Goal: Information Seeking & Learning: Find specific fact

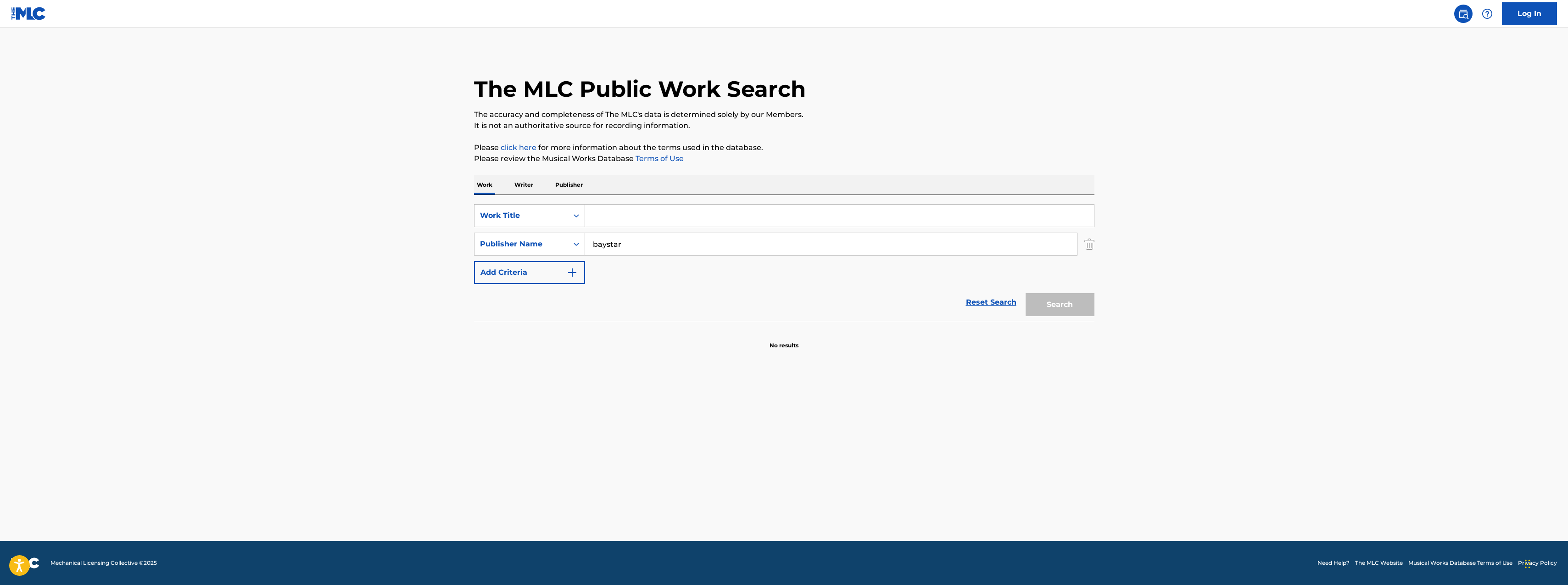
click at [626, 217] on input "Search Form" at bounding box center [839, 215] width 509 height 22
drag, startPoint x: 625, startPoint y: 247, endPoint x: 586, endPoint y: 246, distance: 39.0
click at [586, 246] on input "baystar" at bounding box center [831, 244] width 492 height 22
click at [628, 243] on input "baystar" at bounding box center [831, 244] width 492 height 22
click at [579, 220] on icon "Search Form" at bounding box center [576, 215] width 9 height 9
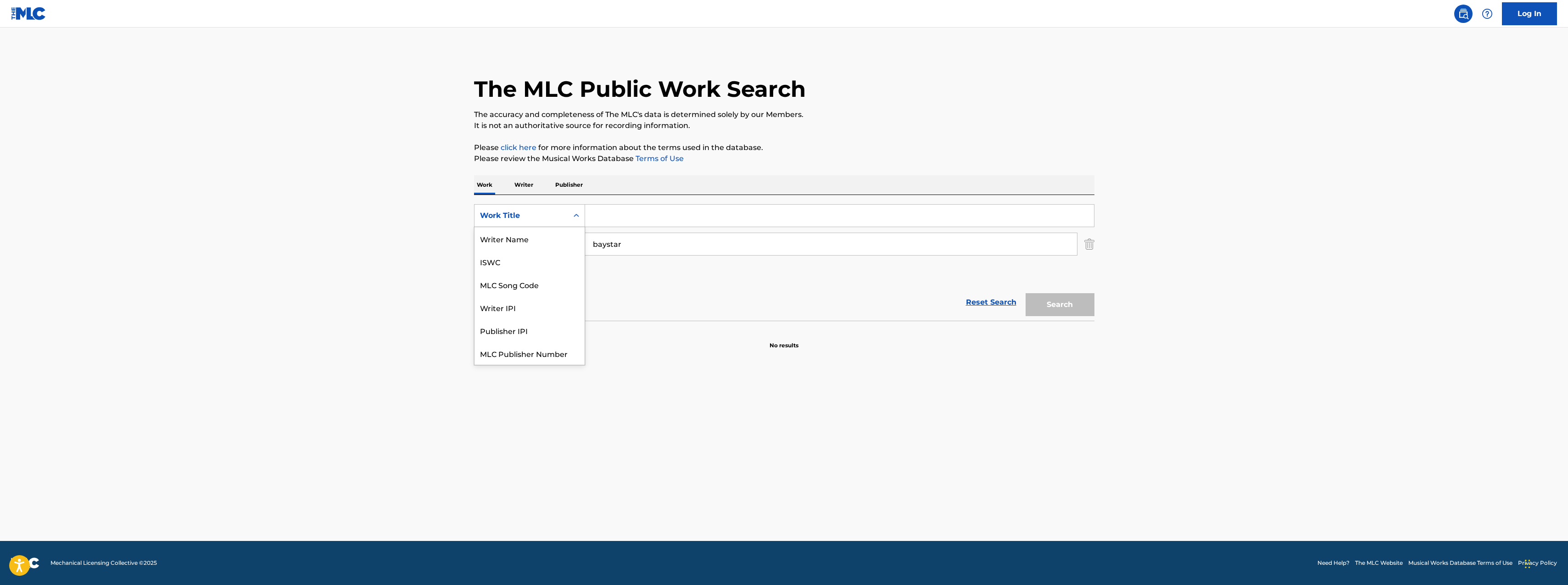
scroll to position [23, 0]
click at [524, 289] on div "Writer IPI" at bounding box center [530, 285] width 110 height 23
click at [627, 215] on input "Search Form" at bounding box center [839, 215] width 509 height 22
paste input "00353737449"
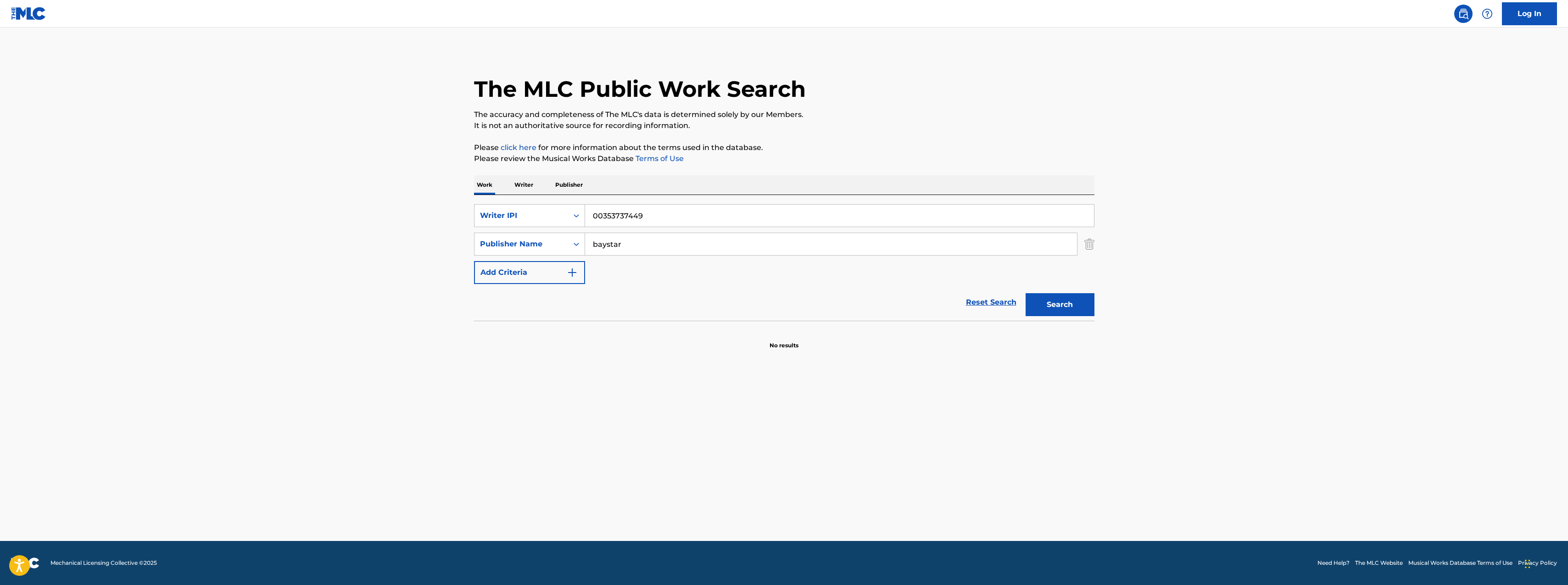
type input "00353737449"
drag, startPoint x: 635, startPoint y: 249, endPoint x: 568, endPoint y: 243, distance: 67.3
click at [568, 243] on div "SearchWithCriteria7747d240-4845-4aa7-891d-ad8caf0ec498 Publisher Name baystar" at bounding box center [784, 244] width 620 height 23
click at [1051, 310] on button "Search" at bounding box center [1060, 305] width 69 height 23
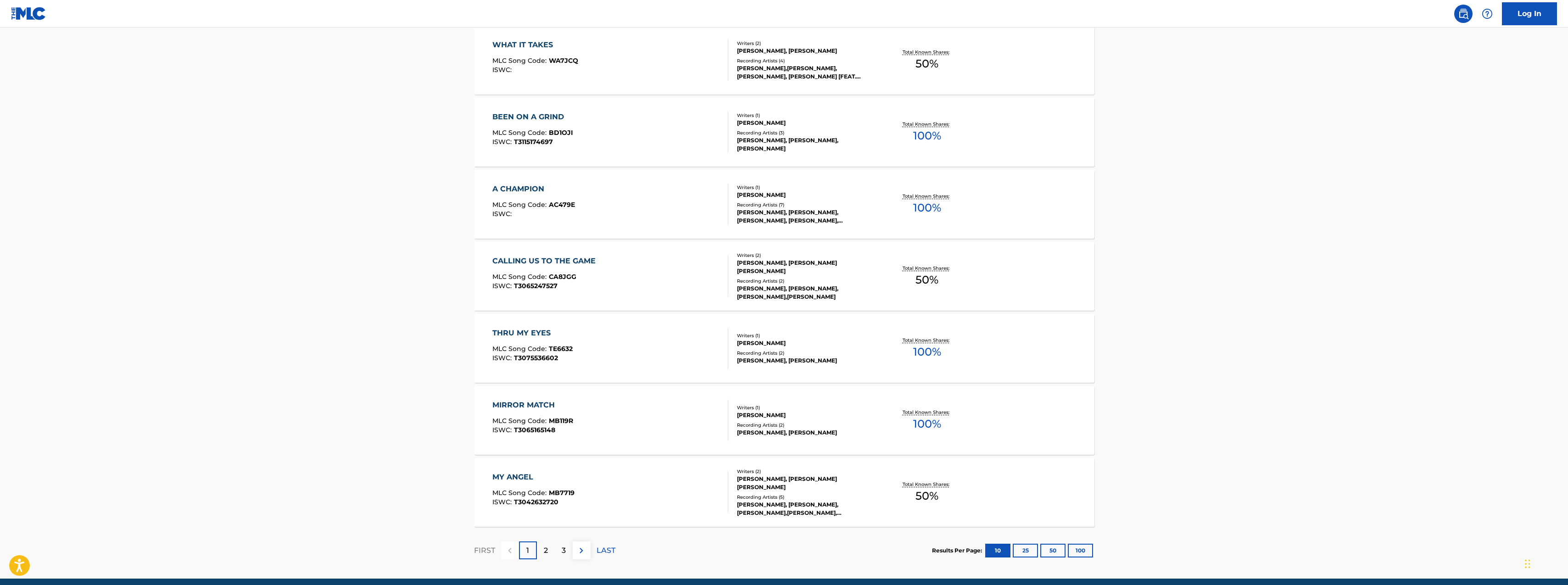
scroll to position [567, 0]
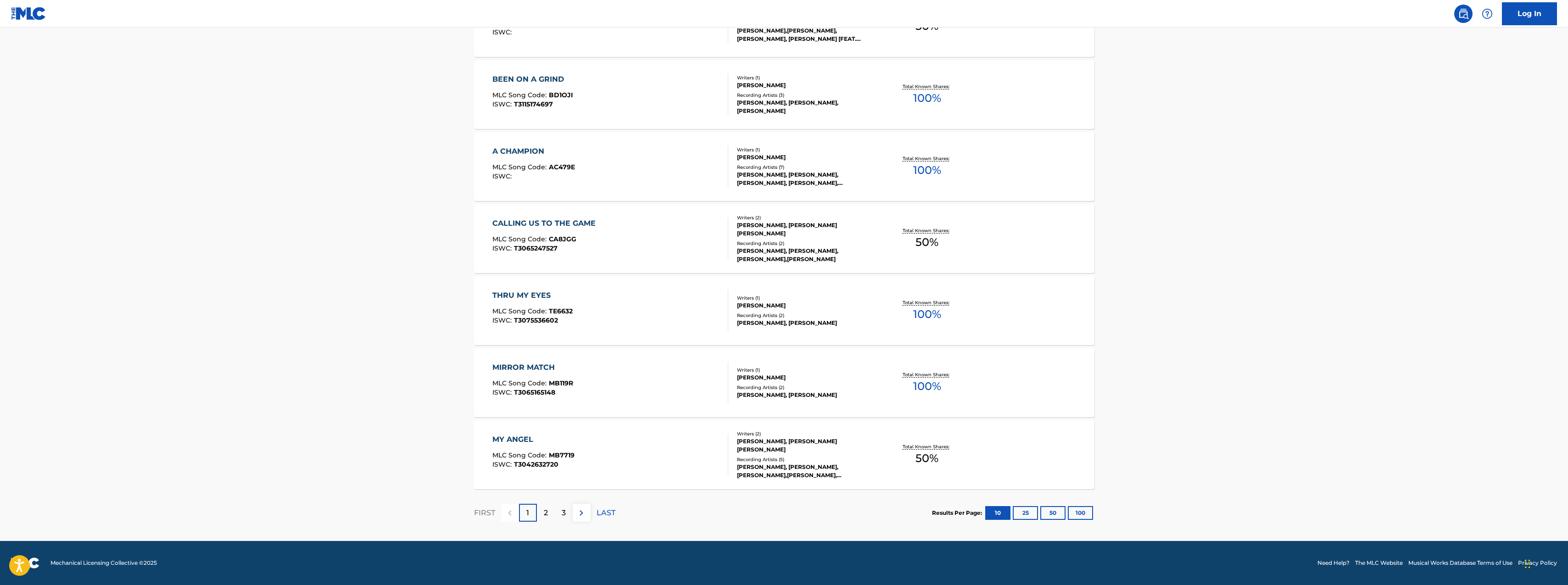
click at [1085, 513] on button "100" at bounding box center [1080, 513] width 25 height 14
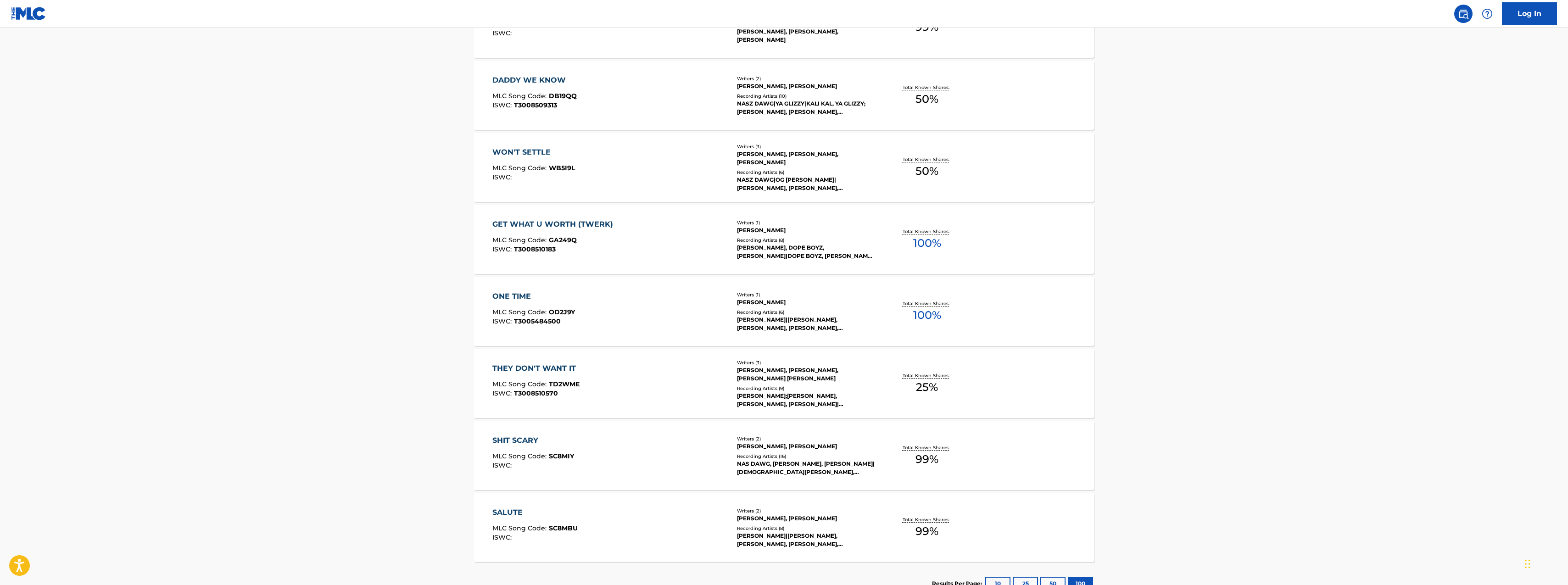
scroll to position [5822, 0]
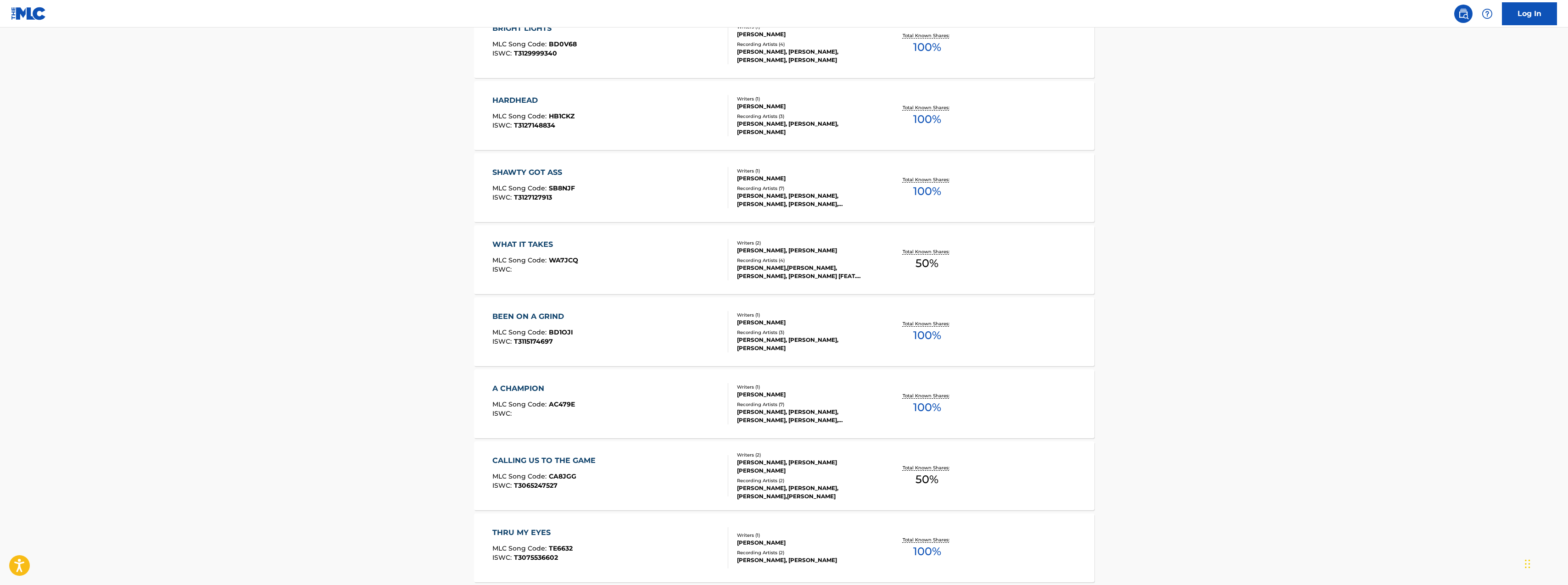
scroll to position [0, 0]
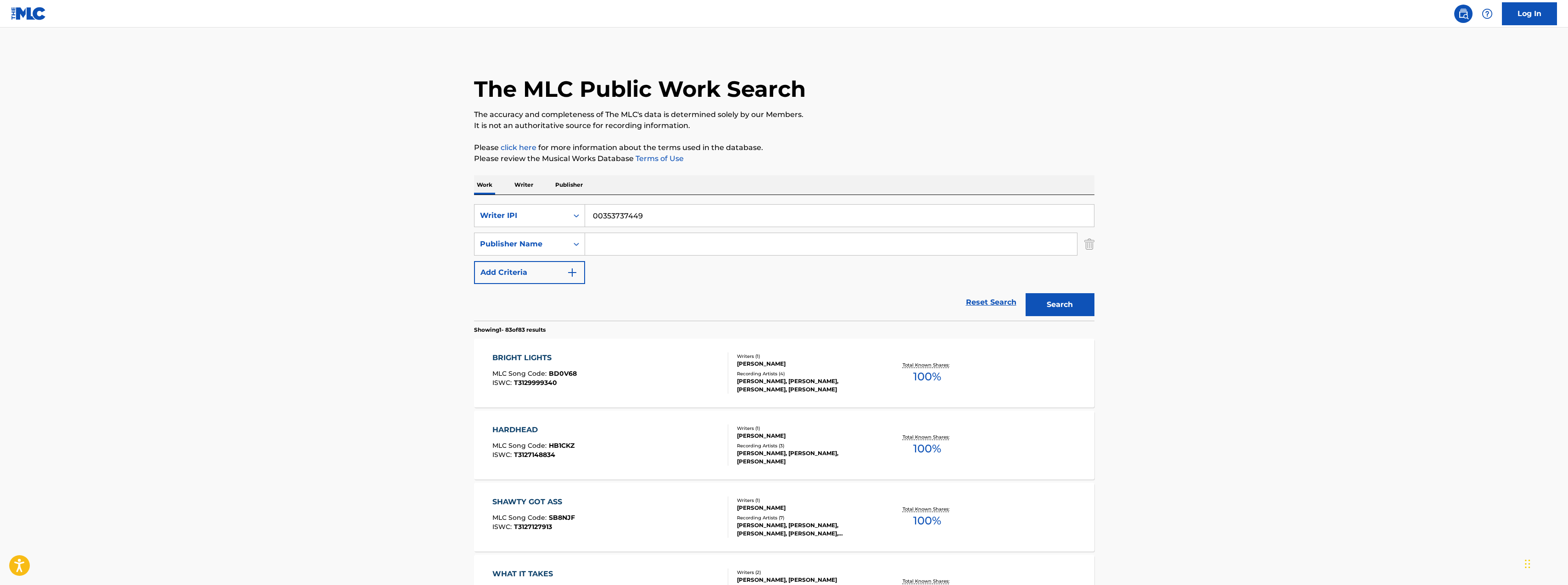
click at [569, 274] on img "Search Form" at bounding box center [572, 273] width 11 height 11
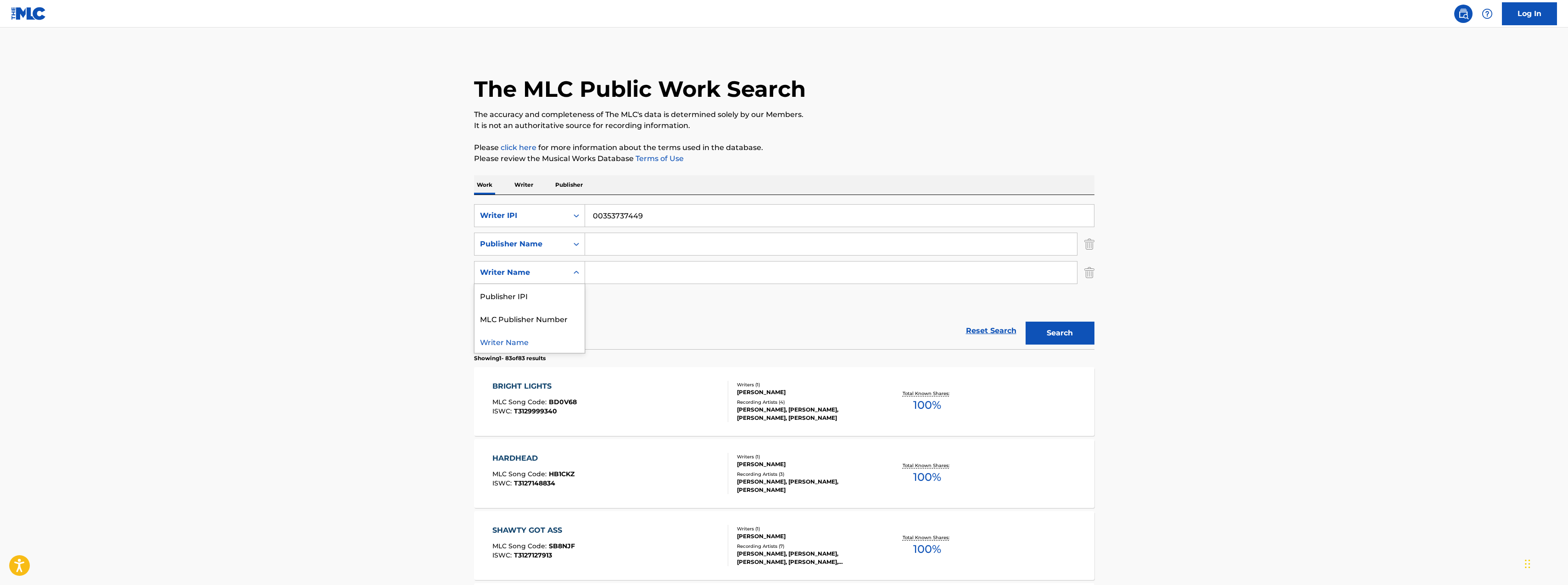
click at [576, 273] on icon "Search Form" at bounding box center [576, 272] width 9 height 9
drag, startPoint x: 796, startPoint y: 315, endPoint x: 967, endPoint y: 289, distance: 173.0
click at [796, 315] on div "Reset Search Search" at bounding box center [784, 331] width 620 height 37
click at [1085, 273] on img "Search Form" at bounding box center [1089, 273] width 10 height 23
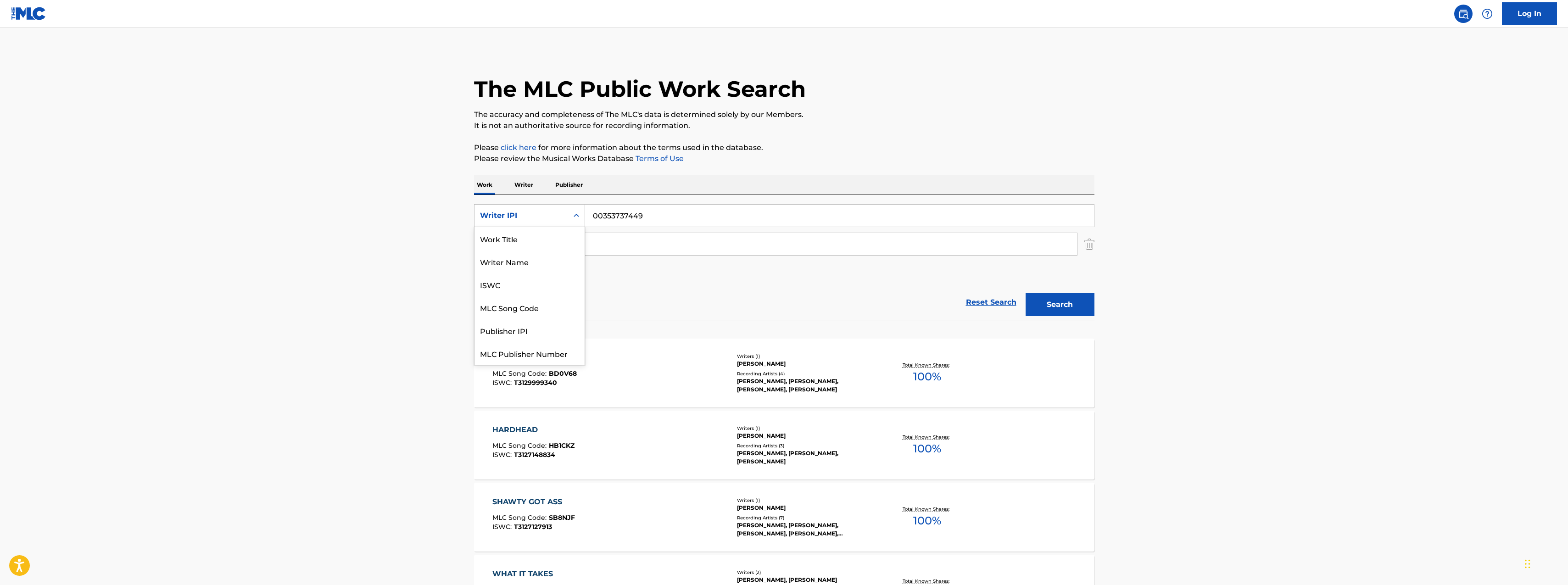
click at [573, 217] on icon "Search Form" at bounding box center [576, 215] width 9 height 9
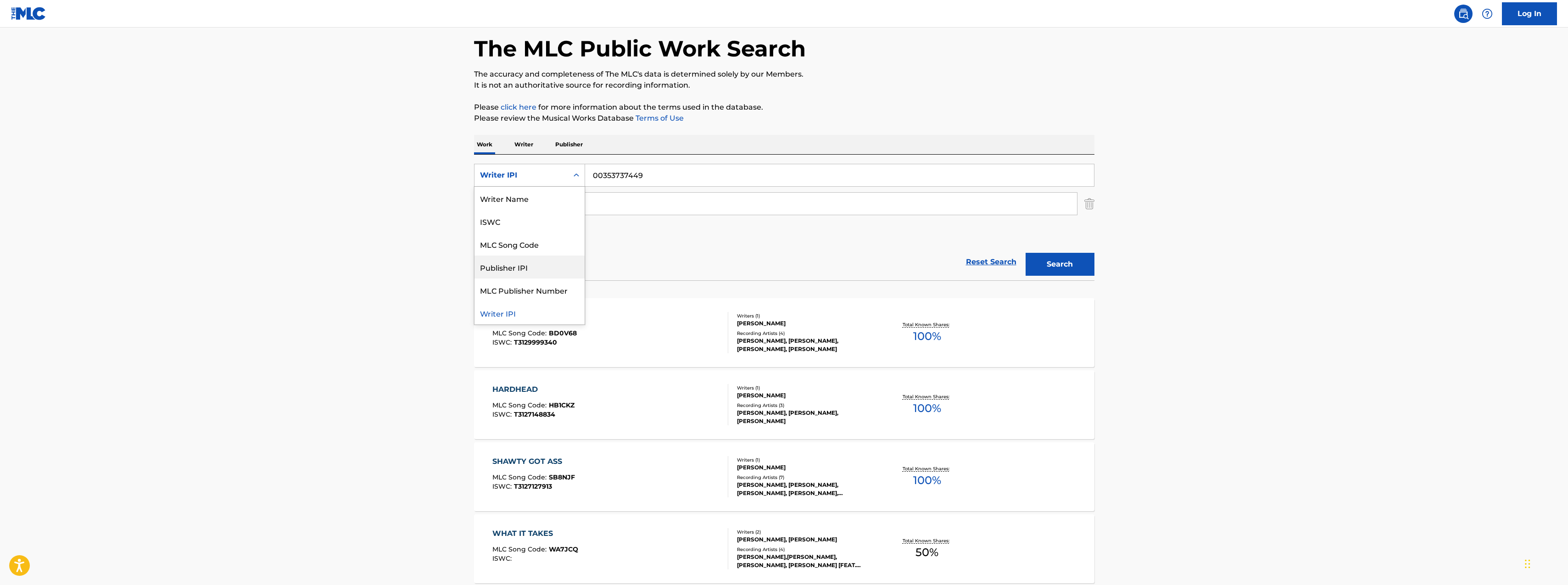
scroll to position [43, 0]
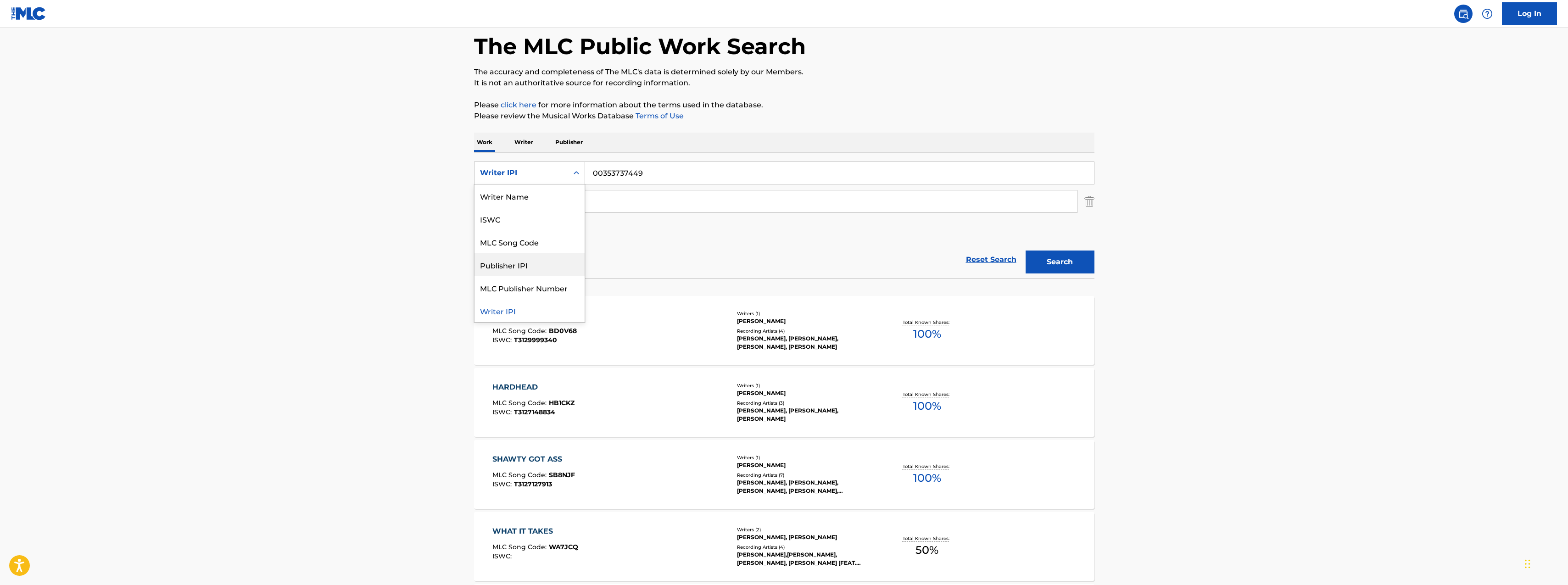
click at [746, 319] on div "[PERSON_NAME]" at bounding box center [807, 321] width 139 height 9
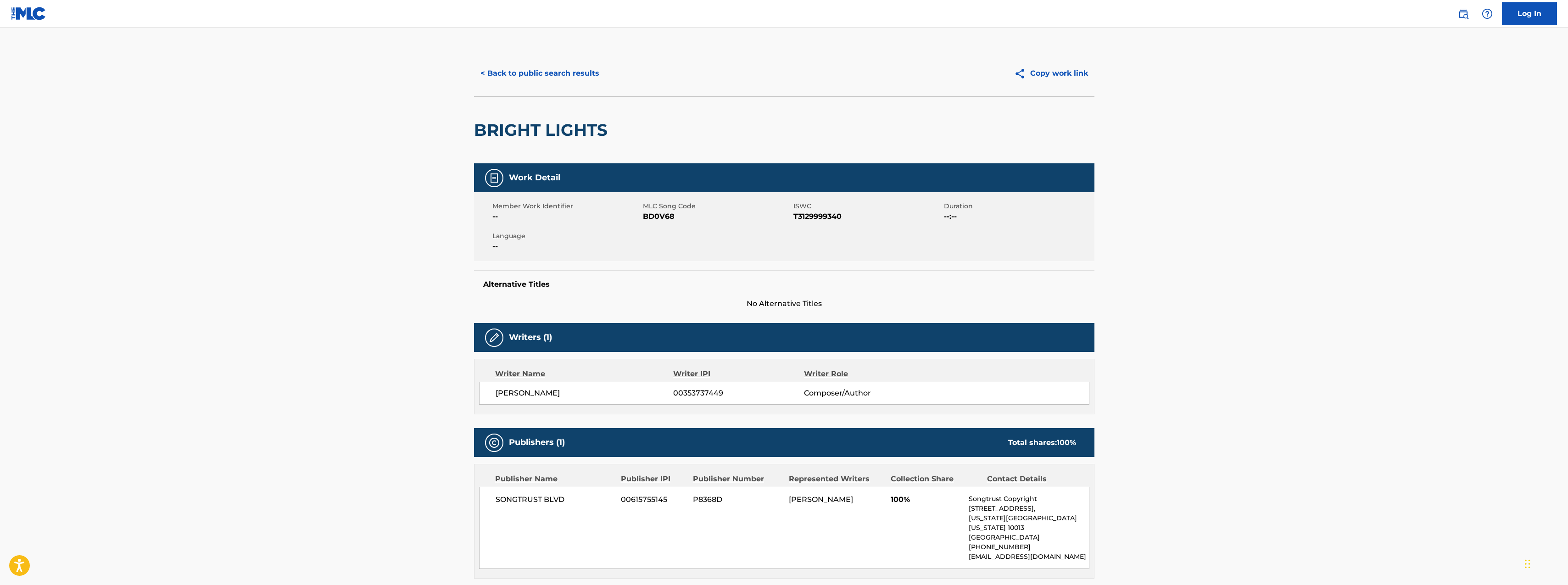
drag, startPoint x: 789, startPoint y: 499, endPoint x: 832, endPoint y: 507, distance: 43.7
click at [838, 505] on div "[PERSON_NAME]" at bounding box center [836, 500] width 95 height 11
copy span "[PERSON_NAME]"
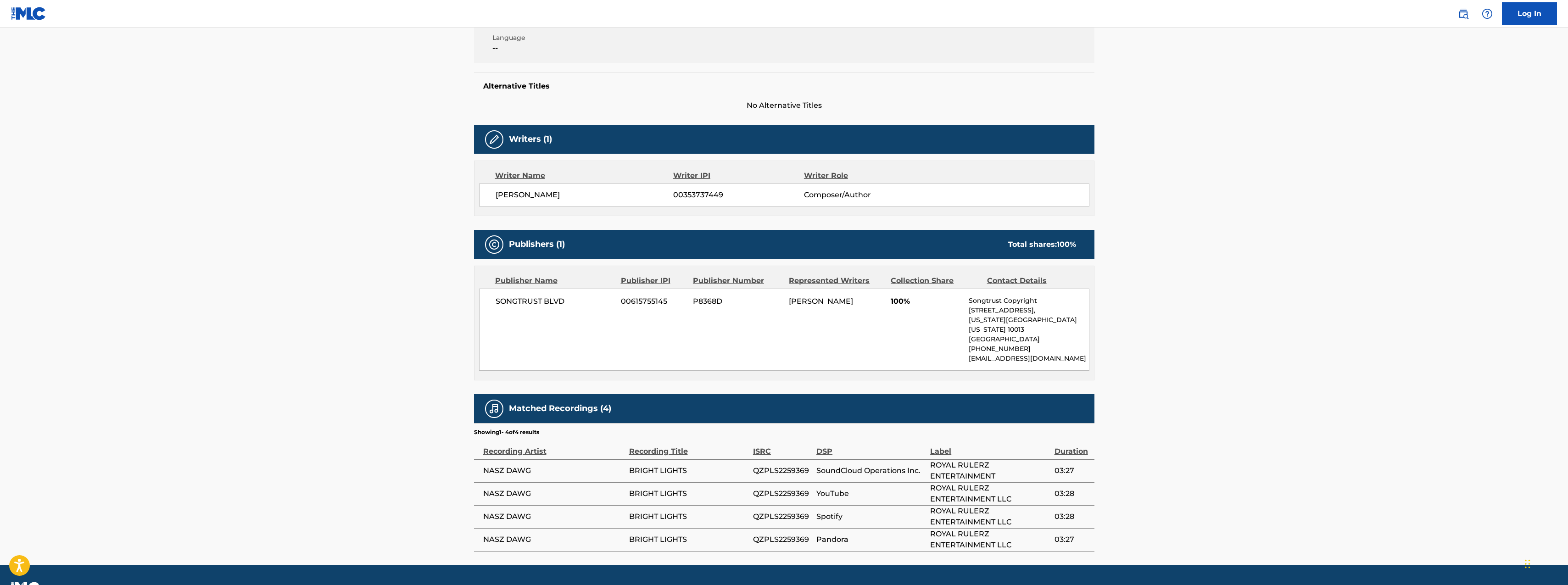
scroll to position [213, 0]
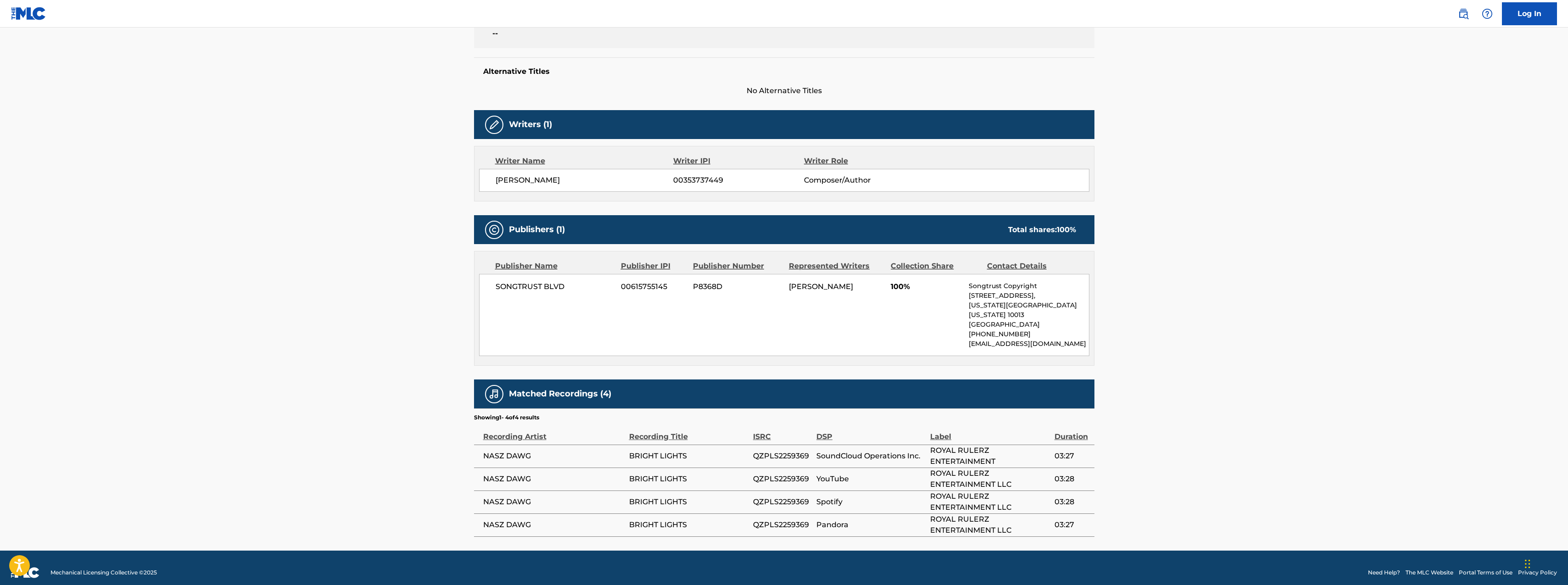
click at [572, 180] on span "[PERSON_NAME]" at bounding box center [584, 180] width 178 height 11
drag, startPoint x: 728, startPoint y: 182, endPoint x: 674, endPoint y: 180, distance: 54.0
click at [674, 180] on span "00353737449" at bounding box center [738, 180] width 130 height 11
copy span "00353737449"
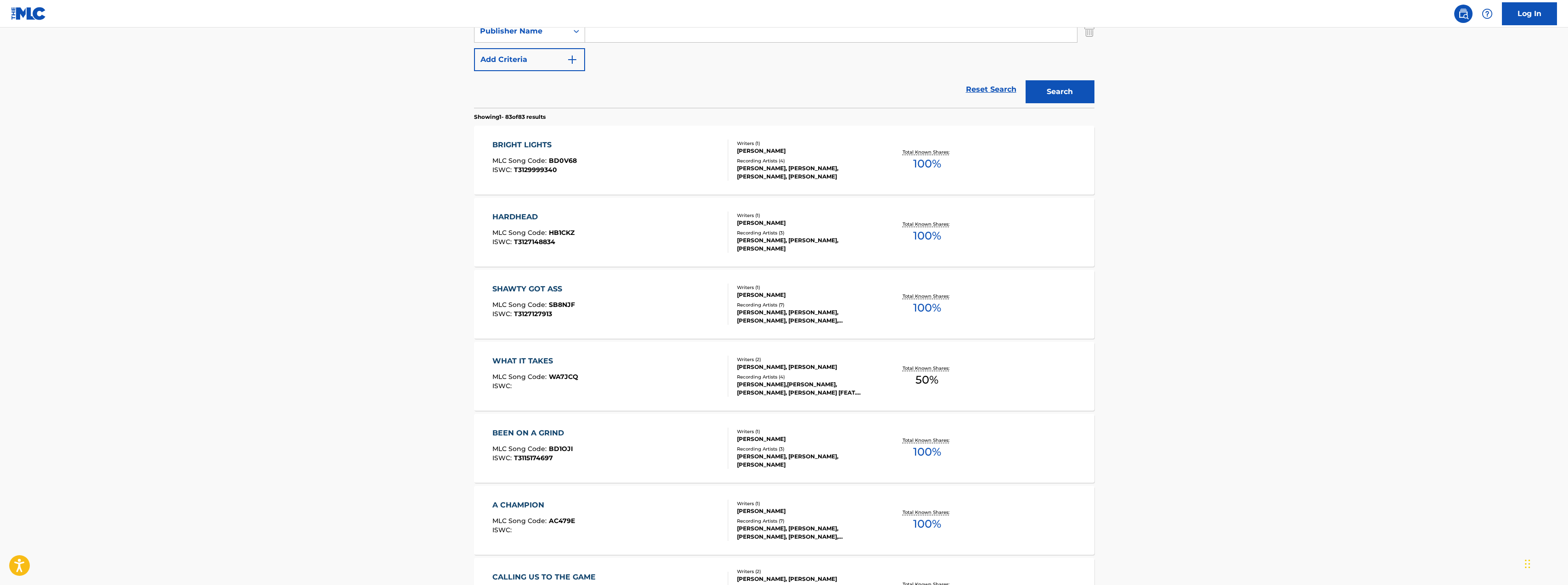
scroll to position [43, 0]
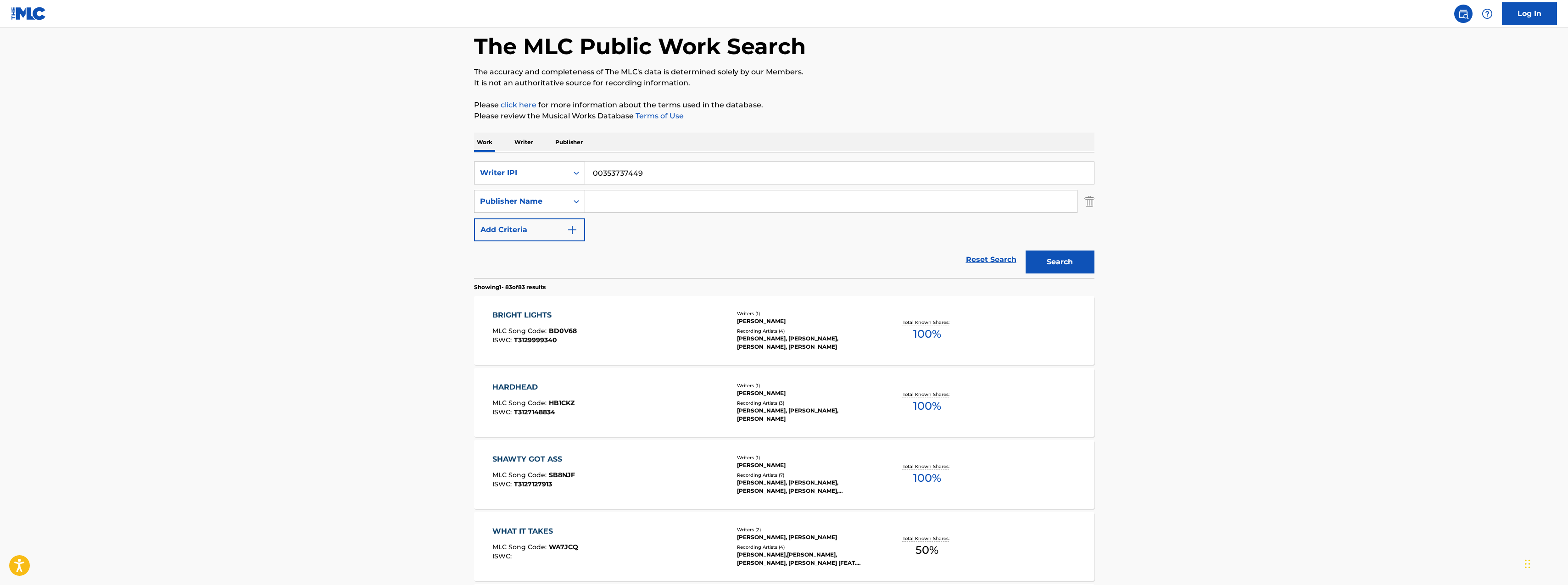
drag, startPoint x: 659, startPoint y: 174, endPoint x: 573, endPoint y: 171, distance: 86.1
click at [573, 171] on div "SearchWithCriteria3acfb33e-4b67-47f0-a3f0-2802d10847da Writer IPI 00353737449" at bounding box center [784, 173] width 620 height 23
click at [573, 172] on icon "Search Form" at bounding box center [576, 173] width 9 height 9
click at [533, 200] on div "Writer Name" at bounding box center [530, 196] width 110 height 23
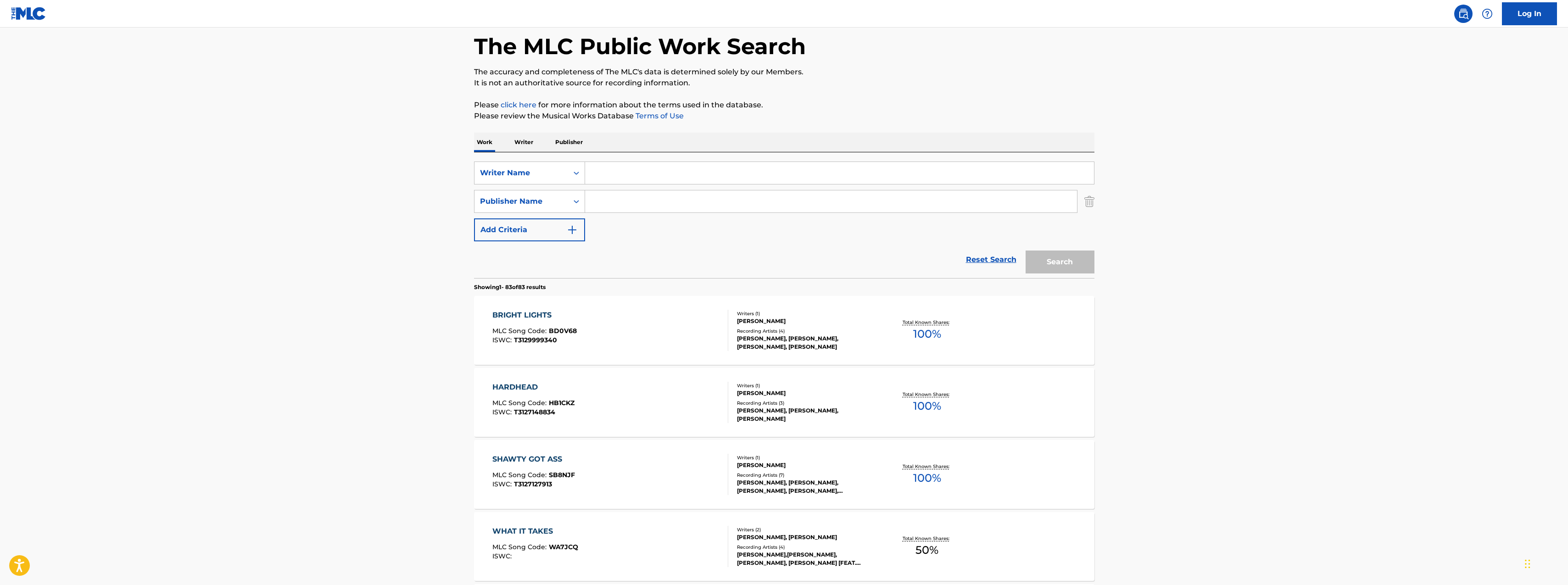
click at [619, 178] on input "Search Form" at bounding box center [839, 173] width 509 height 22
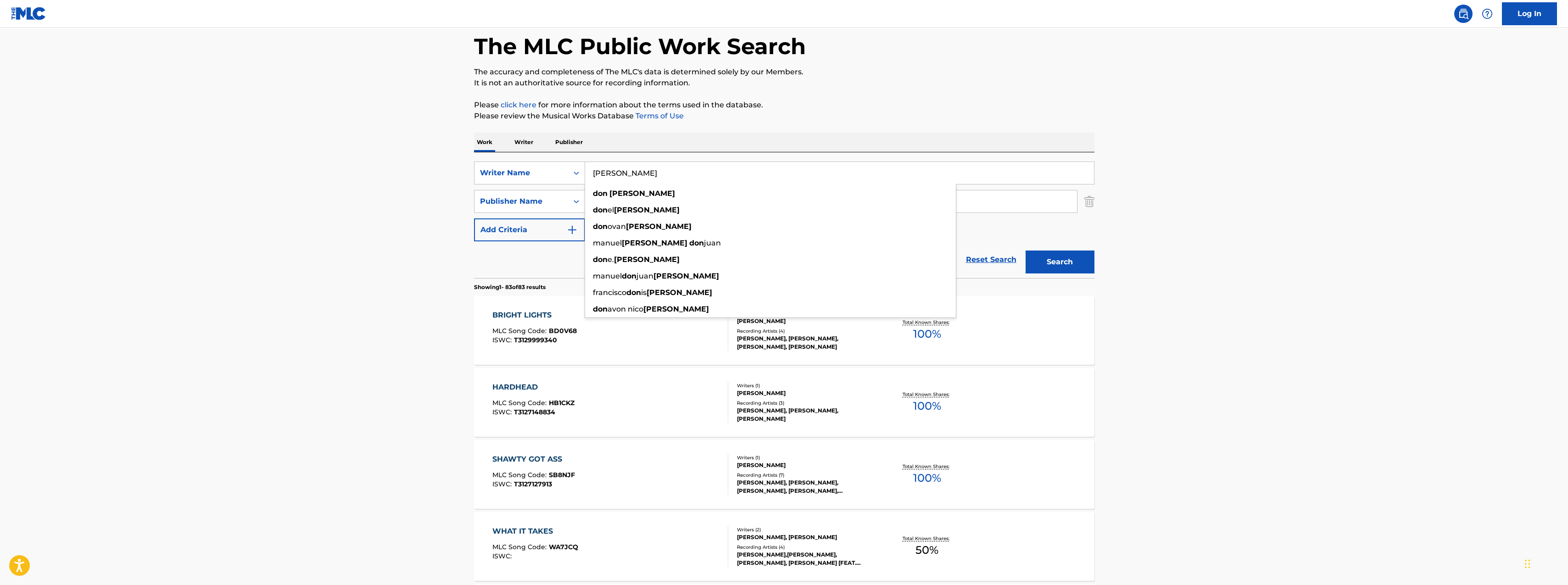
type input "[PERSON_NAME]"
click at [1026, 251] on button "Search" at bounding box center [1060, 262] width 69 height 23
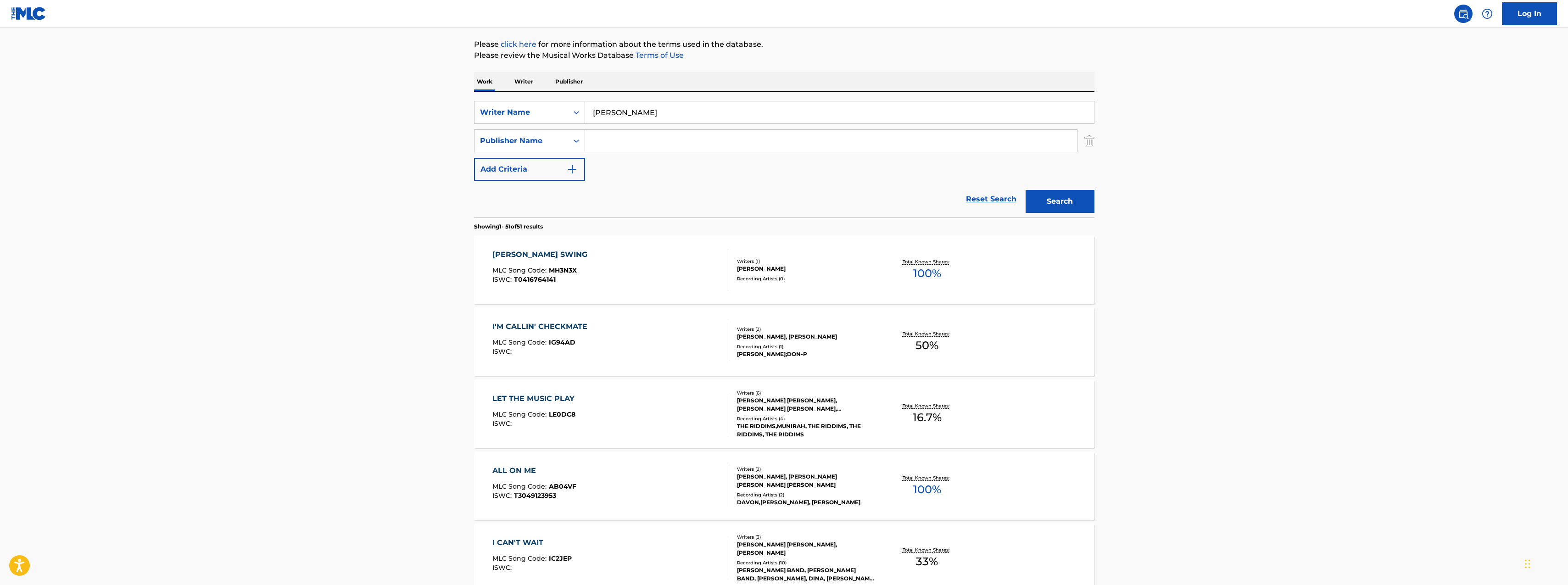
scroll to position [102, 0]
click at [558, 326] on div "I'M CALLIN' CHECKMATE" at bounding box center [542, 328] width 100 height 11
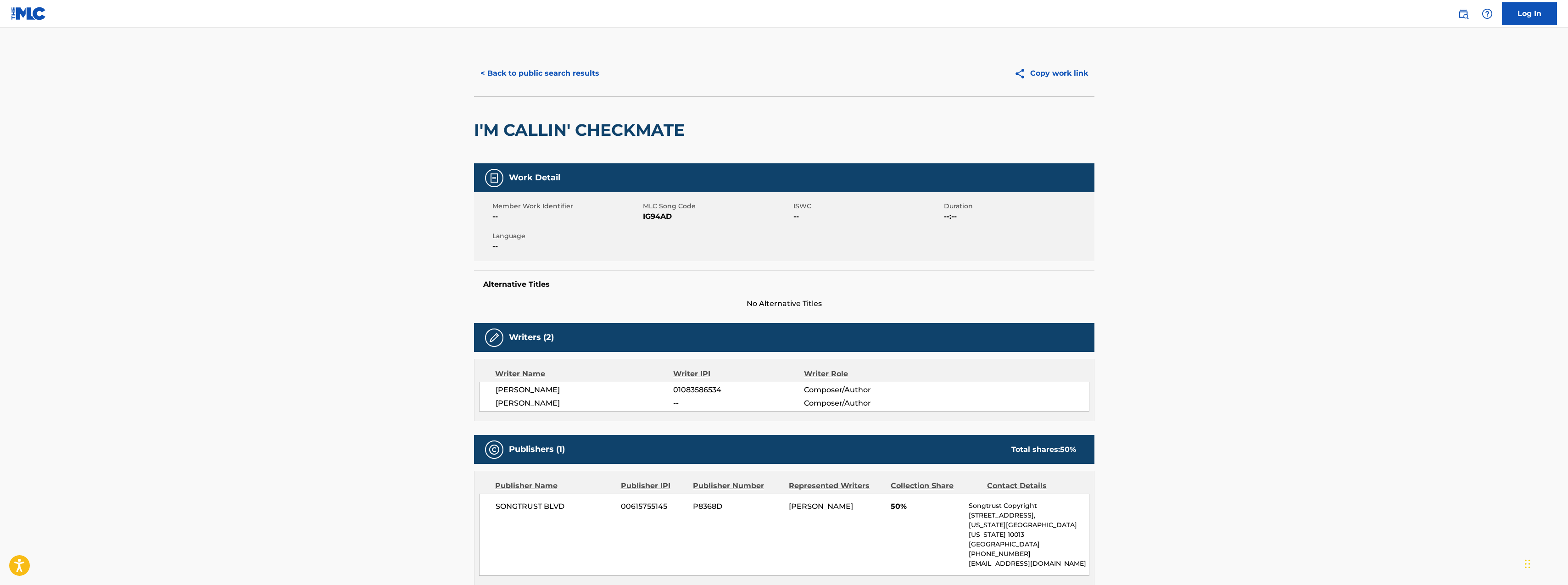
click at [517, 407] on span "[PERSON_NAME]" at bounding box center [584, 404] width 178 height 11
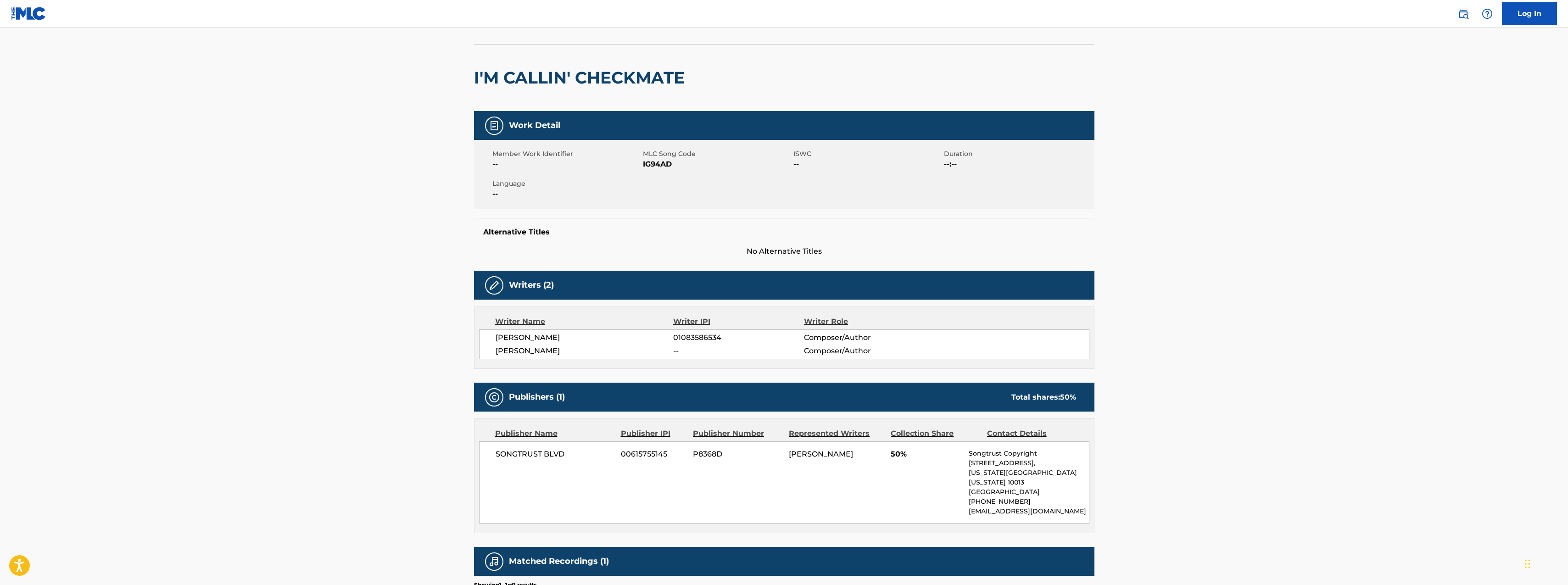
scroll to position [151, 0]
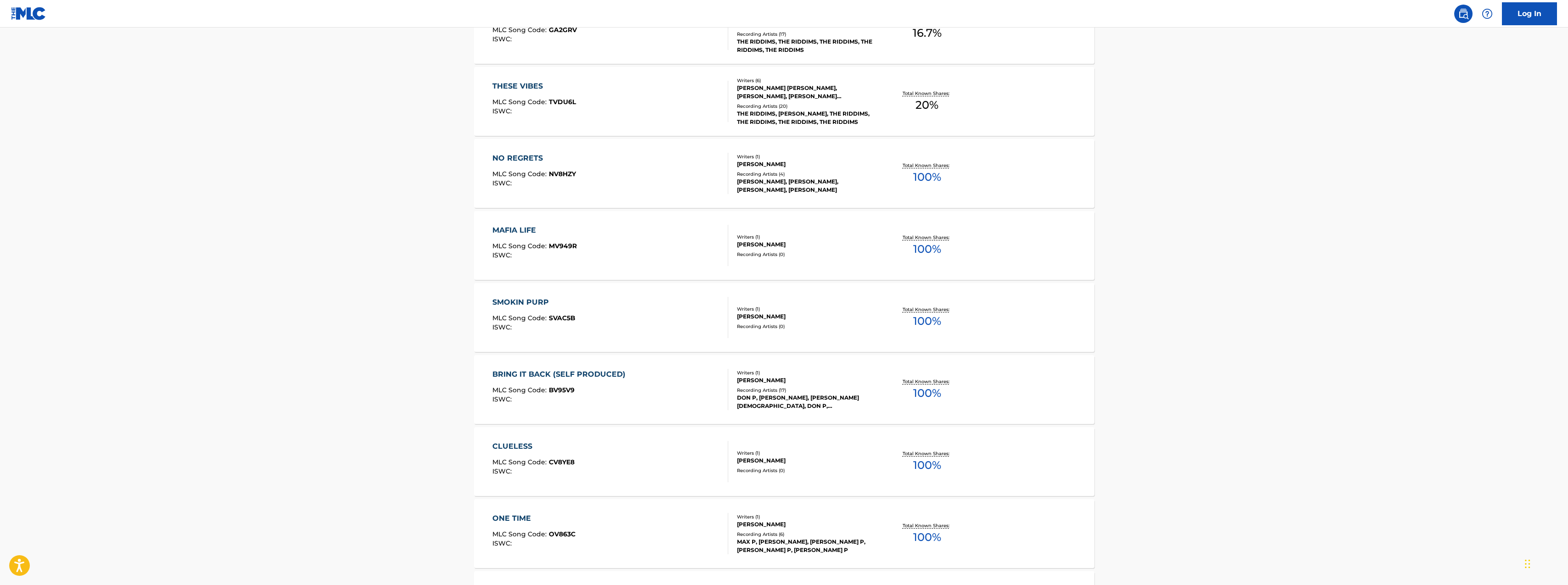
scroll to position [1651, 0]
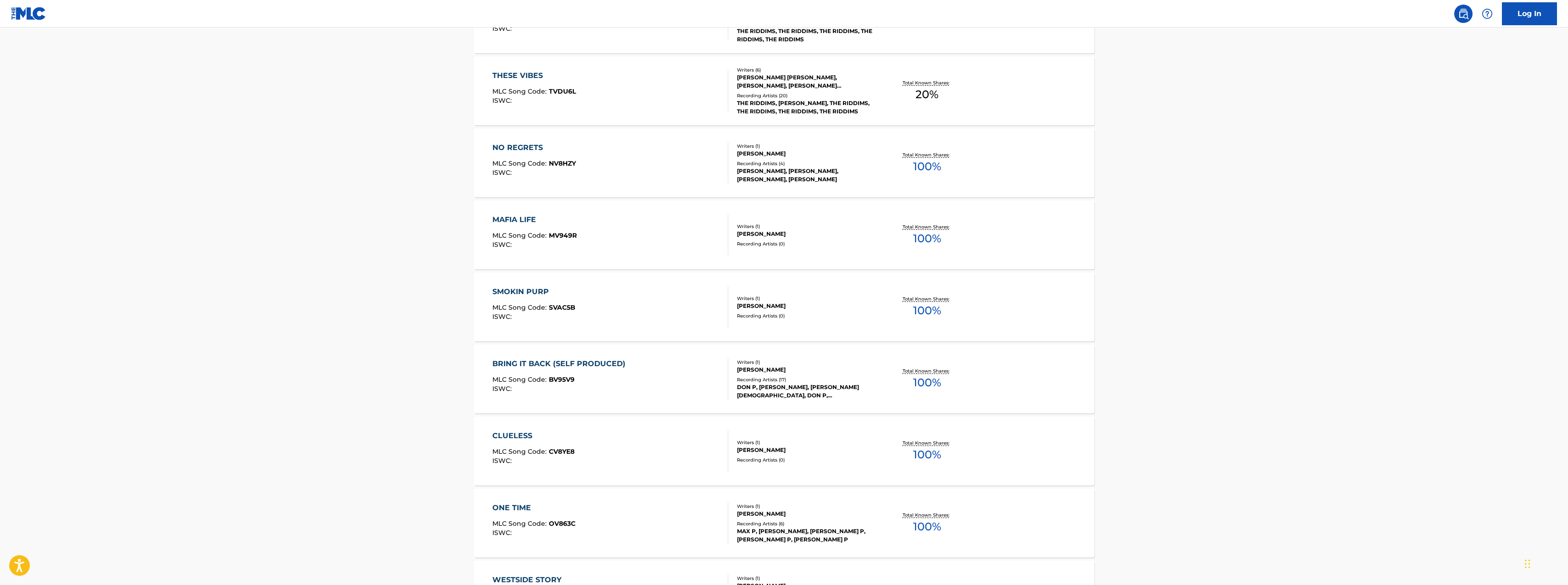
click at [544, 363] on div "BRING IT BACK (SELF PRODUCED)" at bounding box center [561, 364] width 138 height 11
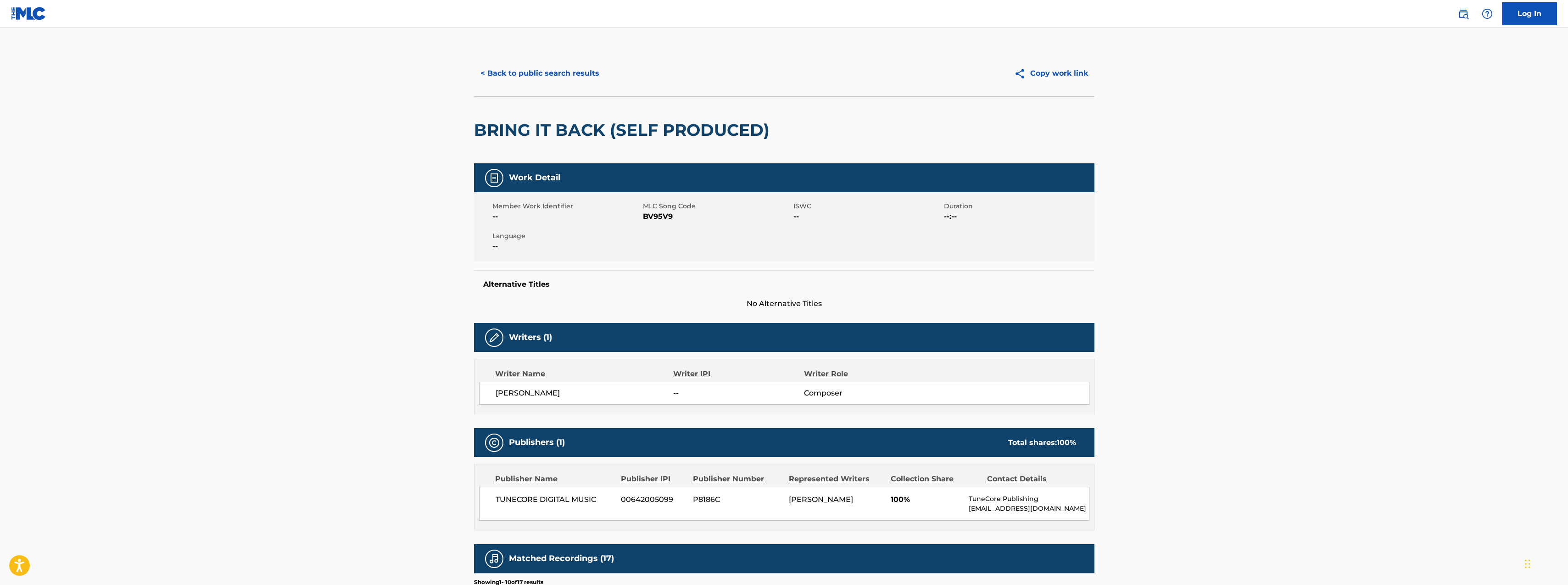
click at [519, 75] on button "< Back to public search results" at bounding box center [540, 74] width 131 height 23
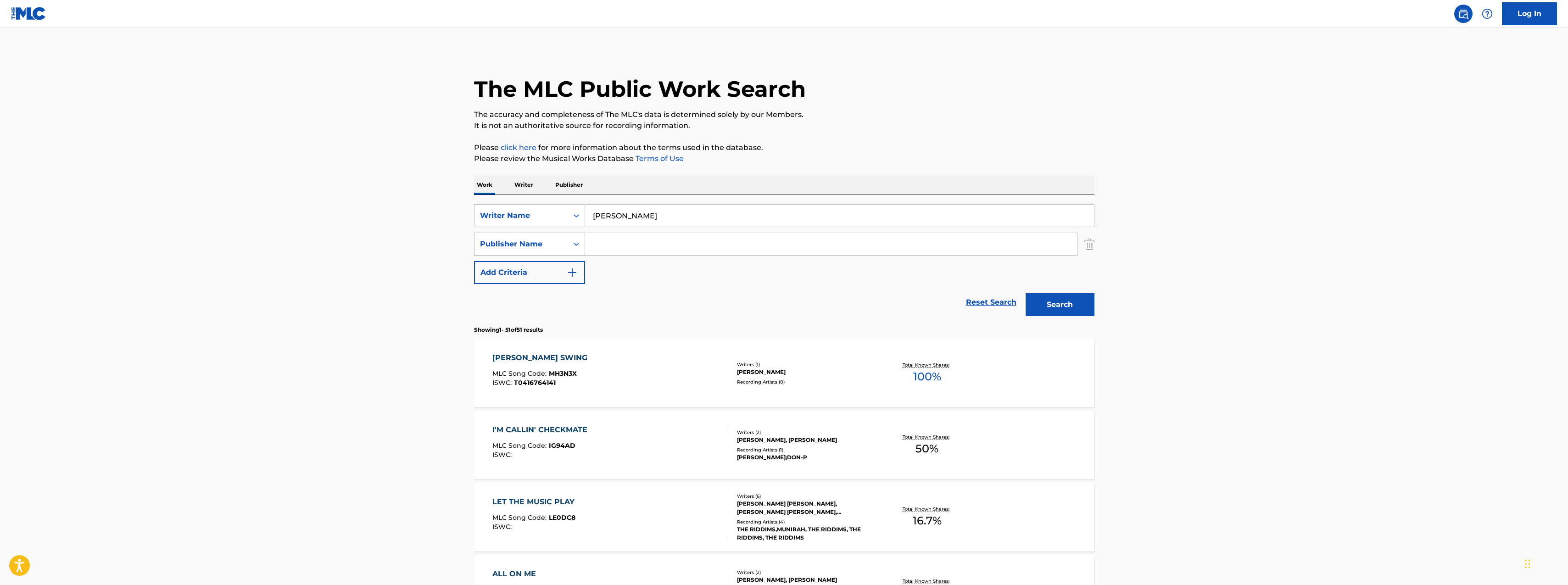
click at [576, 245] on icon "Search Form" at bounding box center [576, 244] width 9 height 9
click at [577, 214] on icon "Search Form" at bounding box center [576, 215] width 9 height 9
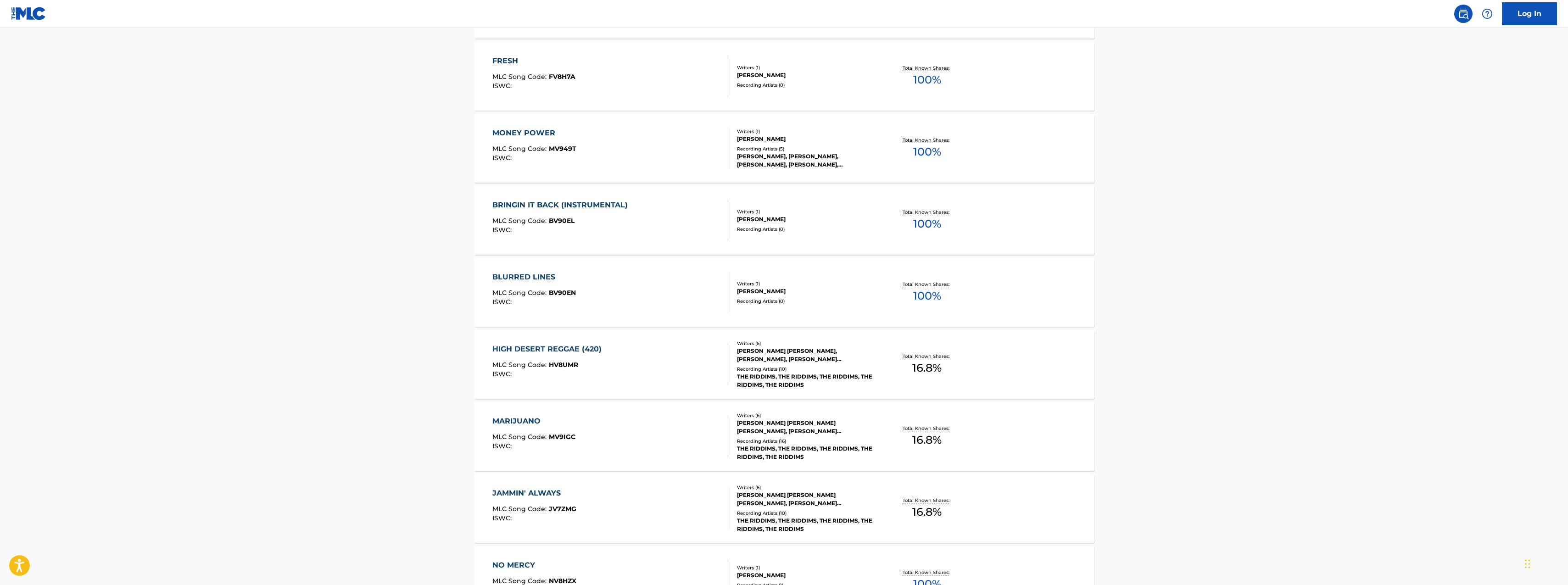
scroll to position [2818, 0]
click at [535, 277] on div "BLURRED LINES" at bounding box center [534, 278] width 83 height 11
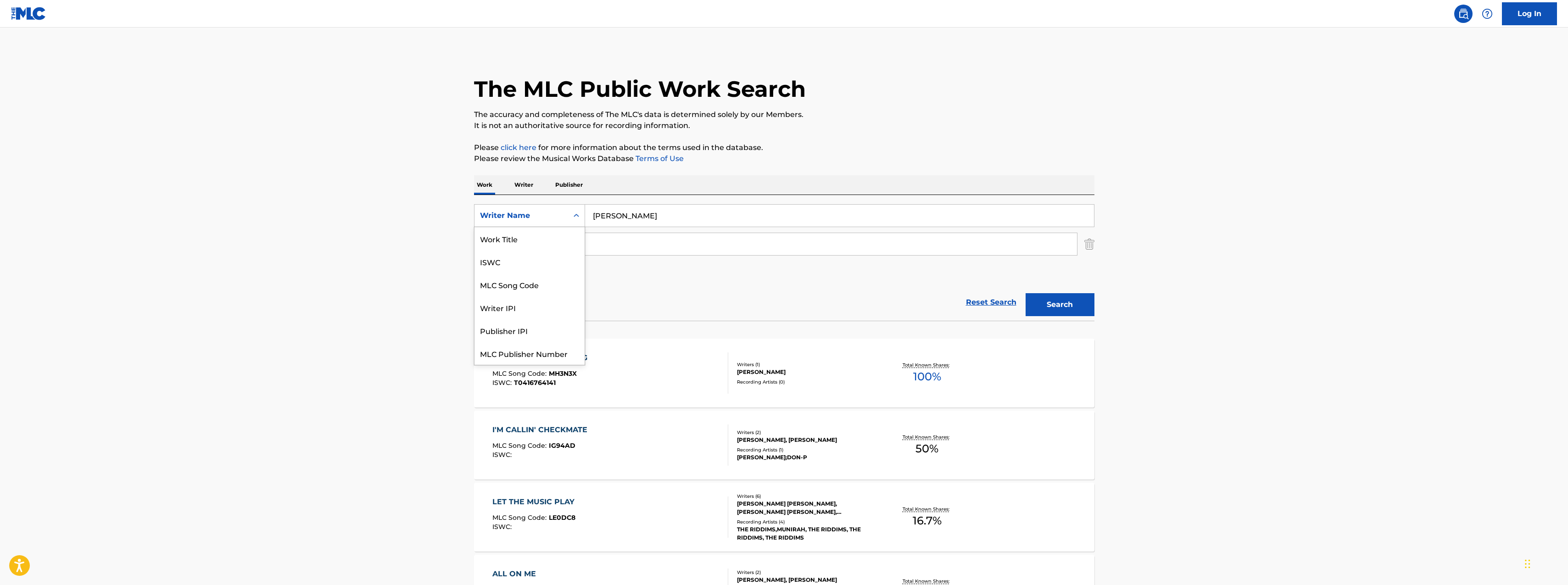
click at [577, 219] on icon "Search Form" at bounding box center [576, 215] width 9 height 9
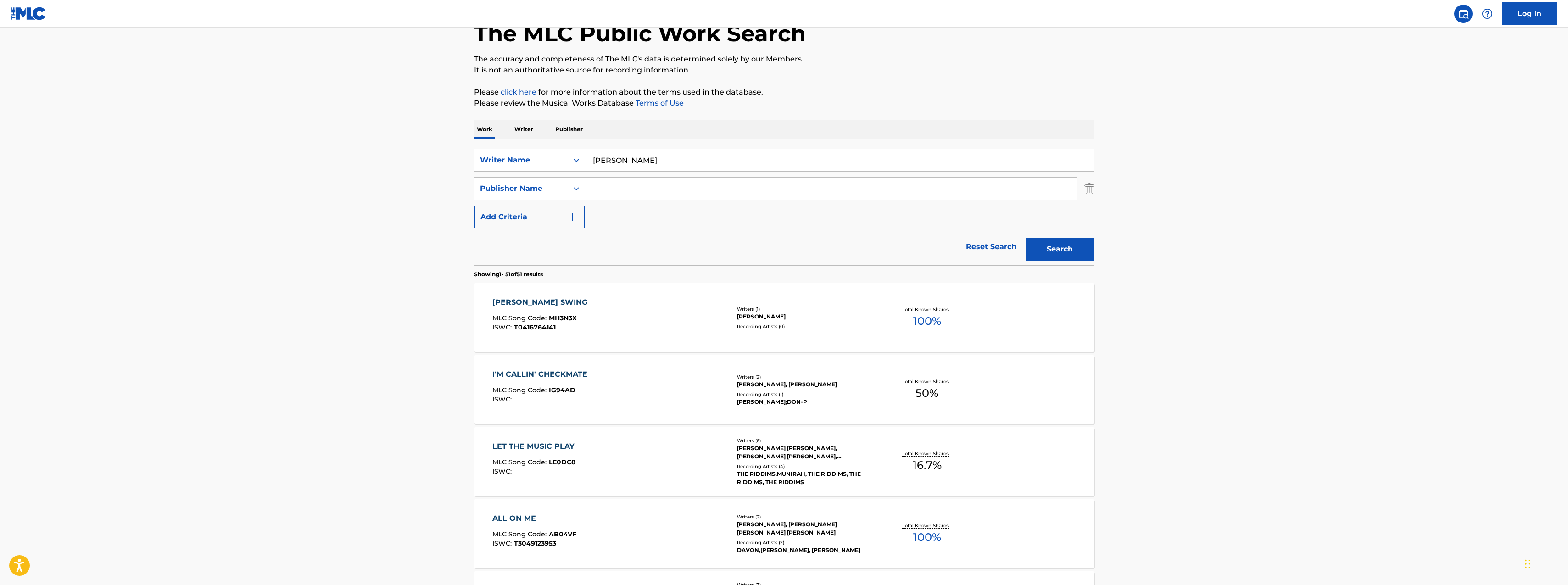
scroll to position [63, 0]
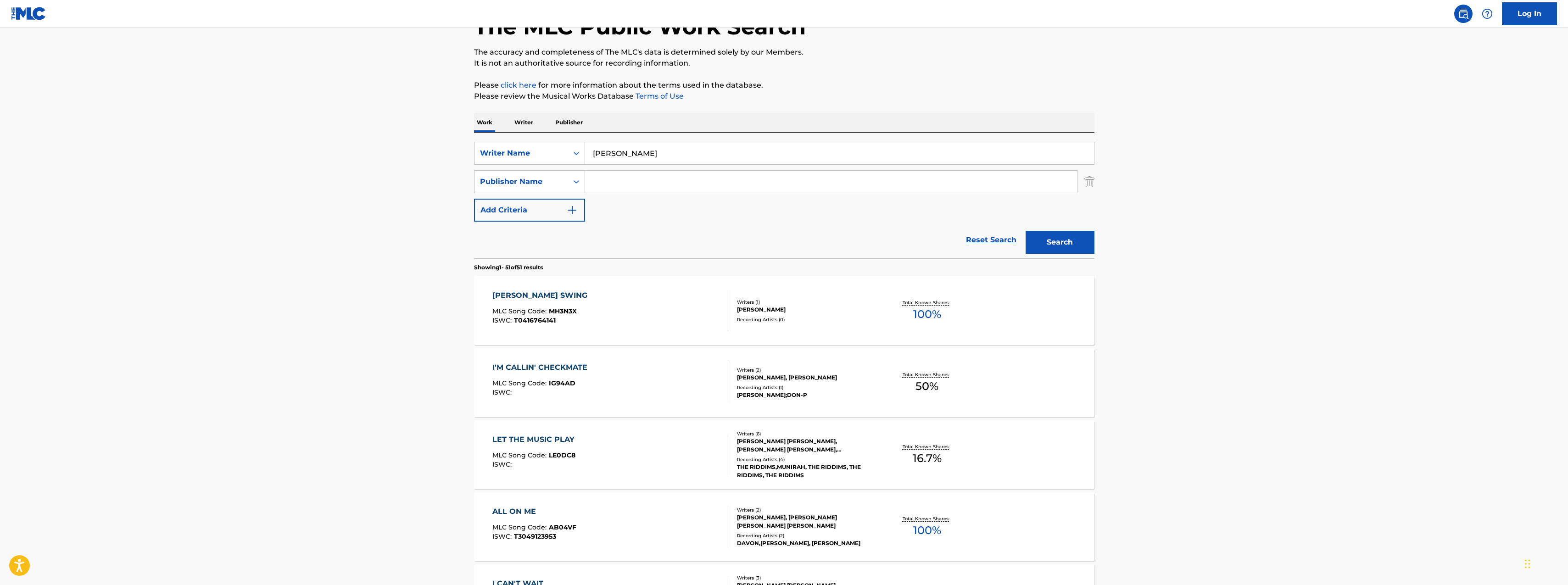
click at [559, 366] on div "I'M CALLIN' CHECKMATE" at bounding box center [542, 368] width 100 height 11
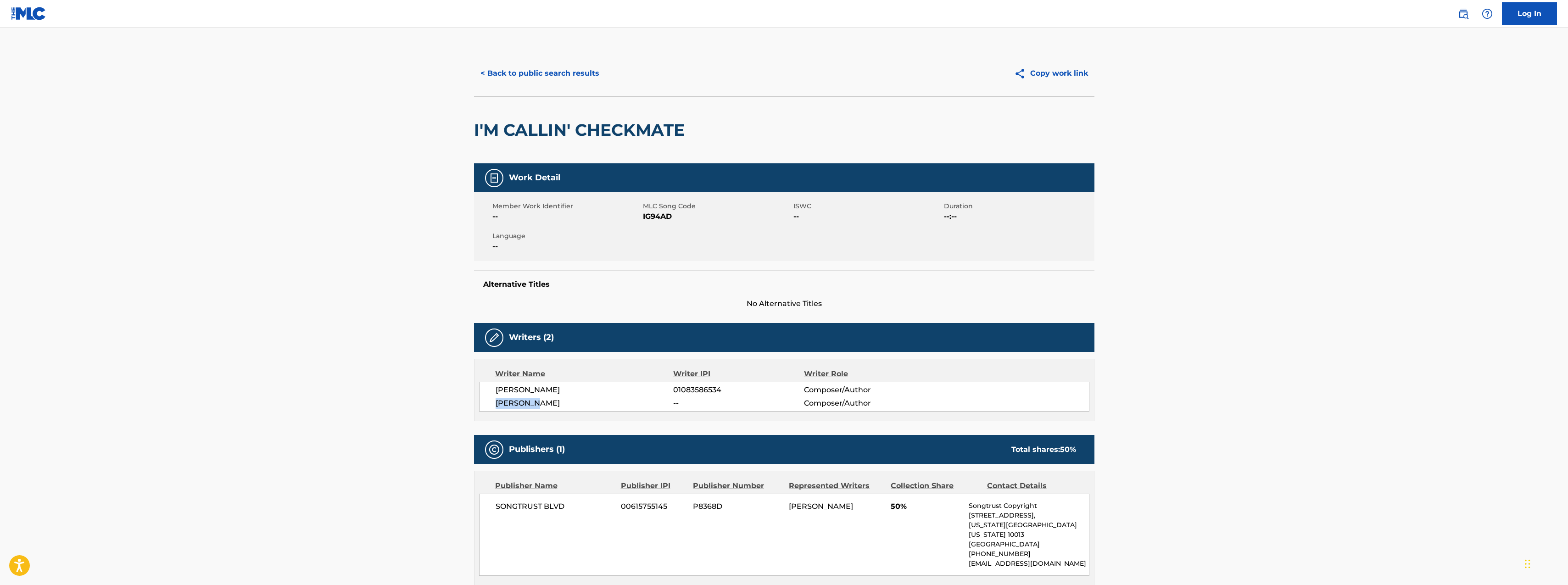
drag, startPoint x: 549, startPoint y: 404, endPoint x: 494, endPoint y: 402, distance: 55.0
click at [494, 402] on div "[PERSON_NAME] 01083586534 Composer/Author [PERSON_NAME] -- Composer/Author" at bounding box center [784, 396] width 611 height 30
copy span "[PERSON_NAME]"
